Goal: Information Seeking & Learning: Learn about a topic

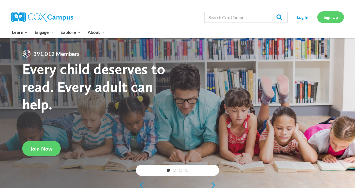
click at [336, 16] on link "Sign Up" at bounding box center [331, 16] width 27 height 11
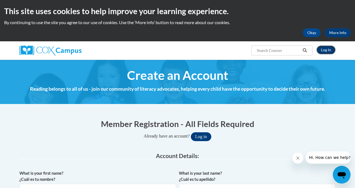
click at [324, 49] on link "Log In" at bounding box center [326, 50] width 19 height 9
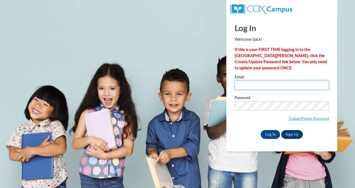
click at [268, 88] on input "Email" at bounding box center [282, 85] width 94 height 9
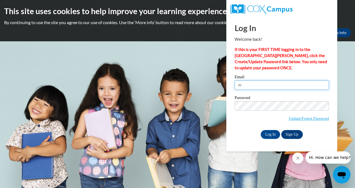
type input "mabraham@starkvillesd.com"
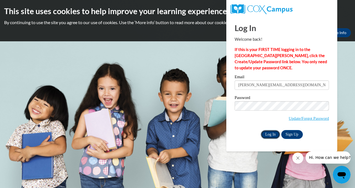
click at [270, 136] on input "Log In" at bounding box center [270, 134] width 19 height 9
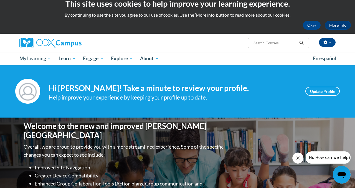
scroll to position [8, 0]
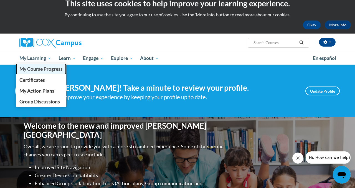
click at [41, 70] on span "My Course Progress" at bounding box center [40, 69] width 43 height 6
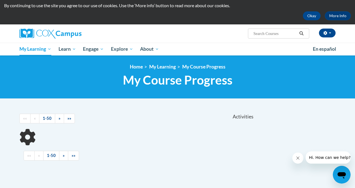
scroll to position [18, 0]
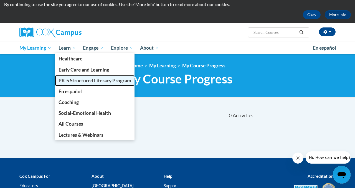
click at [73, 81] on span "PK-5 Structured Literacy Program" at bounding box center [95, 81] width 73 height 6
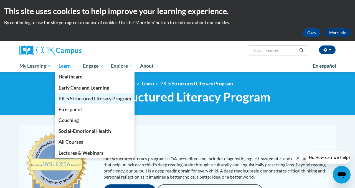
click at [74, 98] on span "PK-5 Structured Literacy Program" at bounding box center [95, 99] width 73 height 6
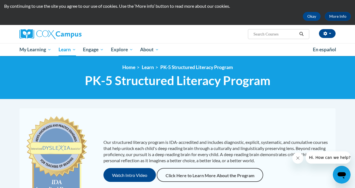
scroll to position [21, 0]
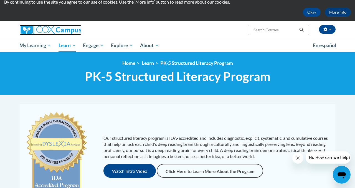
click at [44, 32] on img at bounding box center [50, 30] width 62 height 10
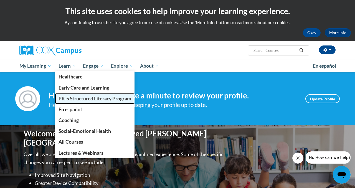
click at [70, 101] on span "PK-5 Structured Literacy Program" at bounding box center [95, 99] width 73 height 6
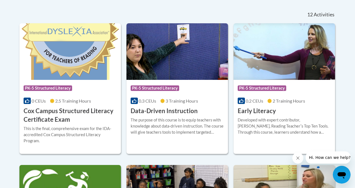
scroll to position [235, 0]
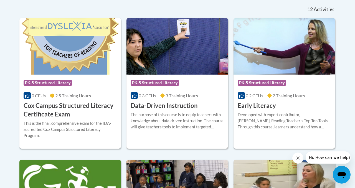
click at [162, 114] on div "The purpose of this course is to equip teachers with knowledge about data-drive…" at bounding box center [177, 121] width 93 height 18
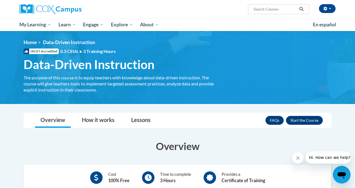
scroll to position [42, 0]
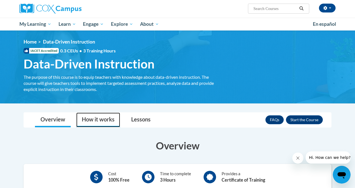
click at [111, 121] on link "How it works" at bounding box center [98, 120] width 44 height 15
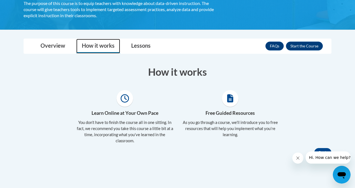
scroll to position [144, 0]
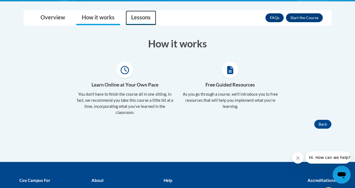
click at [135, 11] on link "Lessons" at bounding box center [141, 18] width 31 height 15
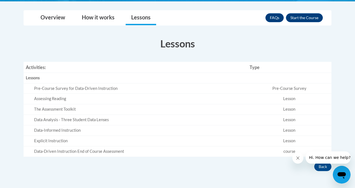
click at [107, 89] on div "Pre-Course Survey for Data-Driven Instruction" at bounding box center [139, 89] width 211 height 6
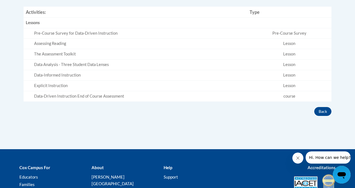
scroll to position [200, 0]
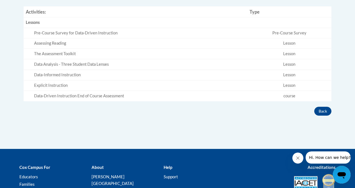
click at [54, 84] on div "Explicit Instruction" at bounding box center [139, 86] width 211 height 6
click at [49, 35] on div "Pre-Course Survey for Data-Driven Instruction" at bounding box center [139, 33] width 211 height 6
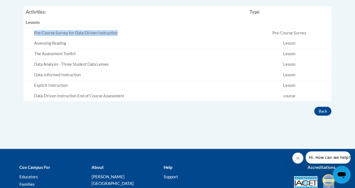
click at [49, 35] on div "Pre-Course Survey for Data-Driven Instruction" at bounding box center [139, 33] width 211 height 6
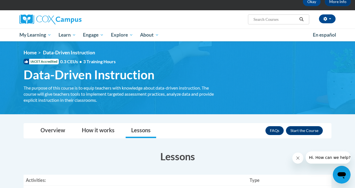
scroll to position [0, 0]
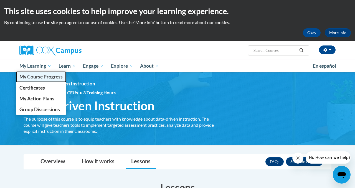
click at [40, 79] on span "My Course Progress" at bounding box center [40, 77] width 43 height 6
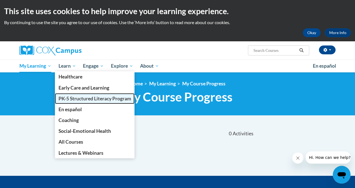
click at [69, 97] on span "PK-5 Structured Literacy Program" at bounding box center [95, 99] width 73 height 6
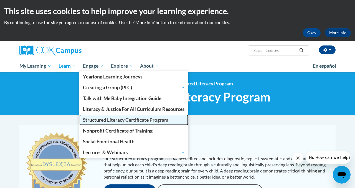
click at [103, 118] on span "Structured Literacy Certificate Program" at bounding box center [126, 120] width 86 height 6
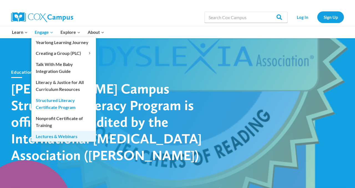
click at [60, 137] on link "Lectures & Webinars" at bounding box center [63, 136] width 65 height 11
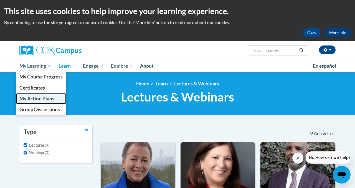
click at [32, 100] on span "My Action Plans" at bounding box center [36, 99] width 35 height 6
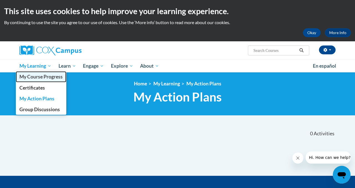
click at [34, 75] on span "My Course Progress" at bounding box center [40, 77] width 43 height 6
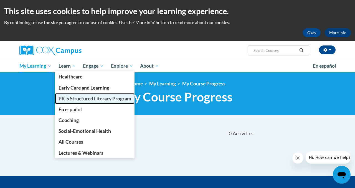
click at [71, 98] on span "PK-5 Structured Literacy Program" at bounding box center [95, 99] width 73 height 6
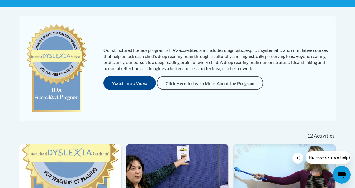
scroll to position [110, 0]
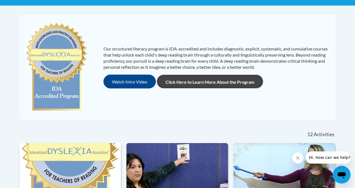
click at [197, 80] on link "Click Here to Learn More About the Program" at bounding box center [210, 82] width 107 height 14
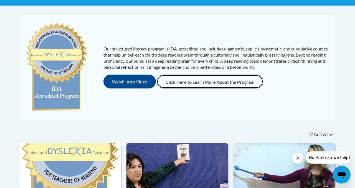
scroll to position [0, 0]
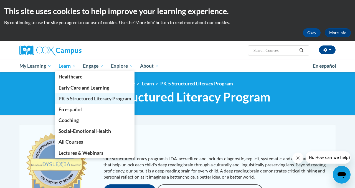
click at [69, 99] on span "PK-5 Structured Literacy Program" at bounding box center [95, 99] width 73 height 6
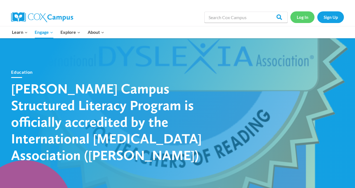
click at [306, 19] on link "Log In" at bounding box center [303, 16] width 24 height 11
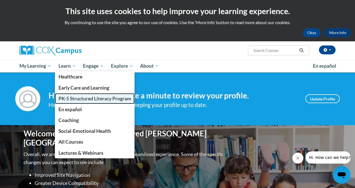
click at [69, 97] on span "PK-5 Structured Literacy Program" at bounding box center [95, 99] width 73 height 6
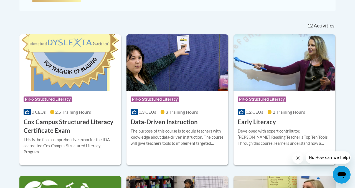
scroll to position [243, 0]
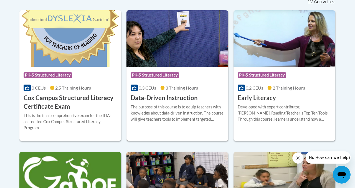
click at [154, 94] on h3 "Data-Driven Instruction" at bounding box center [164, 98] width 67 height 9
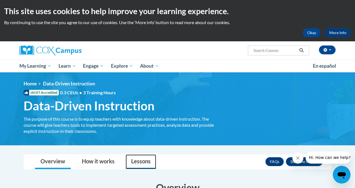
click at [145, 156] on link "Lessons" at bounding box center [141, 162] width 31 height 15
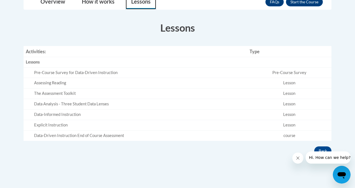
scroll to position [148, 0]
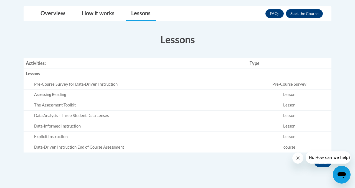
click at [68, 86] on div "Pre-Course Survey for Data-Driven Instruction" at bounding box center [139, 85] width 211 height 6
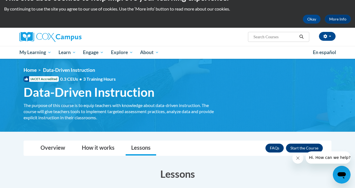
scroll to position [10, 0]
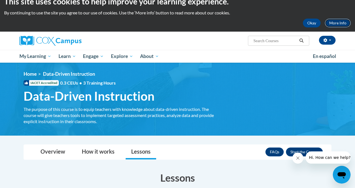
click at [333, 24] on link "More Info" at bounding box center [338, 23] width 26 height 9
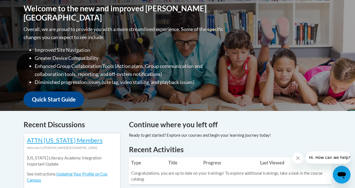
scroll to position [119, 0]
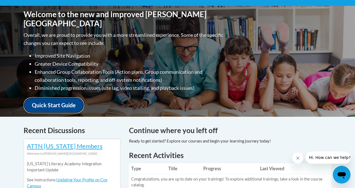
click at [66, 106] on link "Quick Start Guide" at bounding box center [54, 105] width 61 height 16
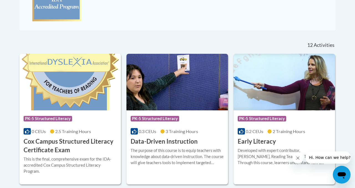
scroll to position [200, 0]
click at [149, 133] on span "0.3 CEUs" at bounding box center [147, 131] width 17 height 5
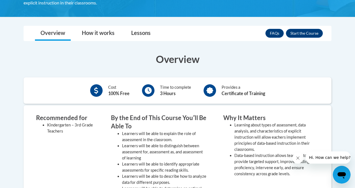
scroll to position [76, 0]
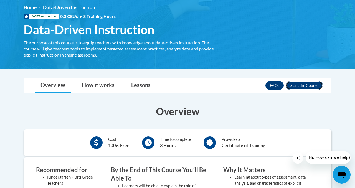
click at [298, 83] on button "Enroll" at bounding box center [304, 85] width 37 height 9
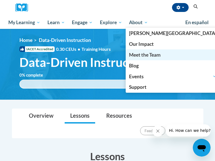
scroll to position [62, 0]
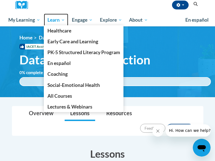
click at [54, 20] on span "Learn" at bounding box center [55, 20] width 17 height 7
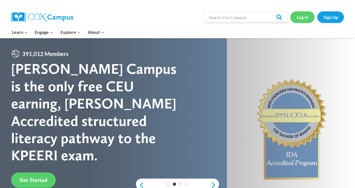
click at [309, 16] on link "Log In" at bounding box center [303, 16] width 24 height 11
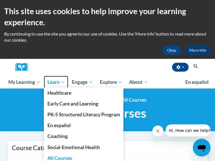
click at [59, 82] on span "Learn" at bounding box center [55, 82] width 17 height 7
click at [55, 84] on span "Learn" at bounding box center [55, 82] width 17 height 7
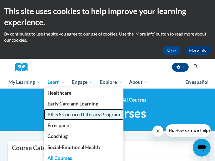
click at [61, 116] on span "PK-5 Structured Literacy Program" at bounding box center [83, 115] width 73 height 6
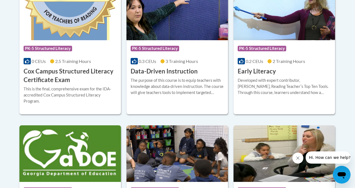
scroll to position [264, 0]
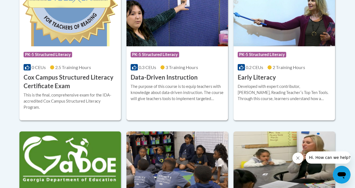
click at [169, 80] on h3 "Data-Driven Instruction" at bounding box center [164, 77] width 67 height 9
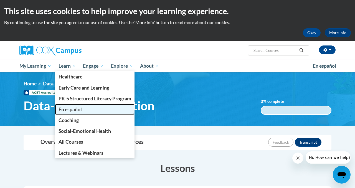
click at [70, 104] on link "En español" at bounding box center [95, 109] width 80 height 11
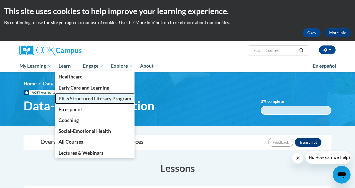
click at [70, 100] on span "PK-5 Structured Literacy Program" at bounding box center [95, 99] width 73 height 6
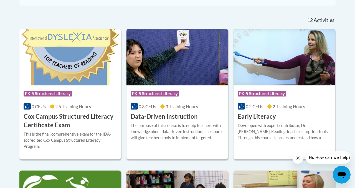
scroll to position [225, 0]
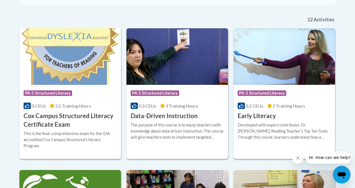
click at [269, 115] on h3 "Early Literacy" at bounding box center [257, 116] width 38 height 9
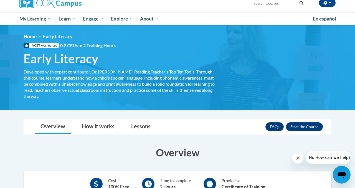
scroll to position [45, 0]
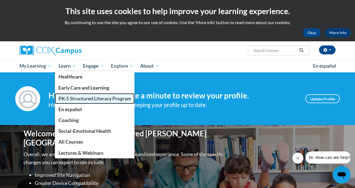
click at [69, 100] on span "PK-5 Structured Literacy Program" at bounding box center [95, 99] width 73 height 6
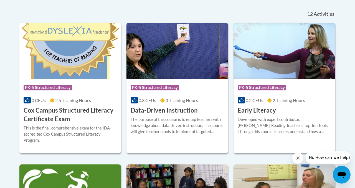
scroll to position [232, 0]
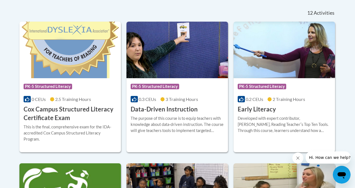
click at [156, 115] on div at bounding box center [177, 115] width 93 height 0
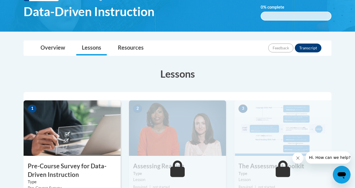
scroll to position [42, 0]
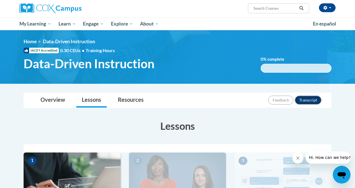
click at [312, 99] on button "Transcript" at bounding box center [308, 100] width 27 height 9
